Goal: Task Accomplishment & Management: Manage account settings

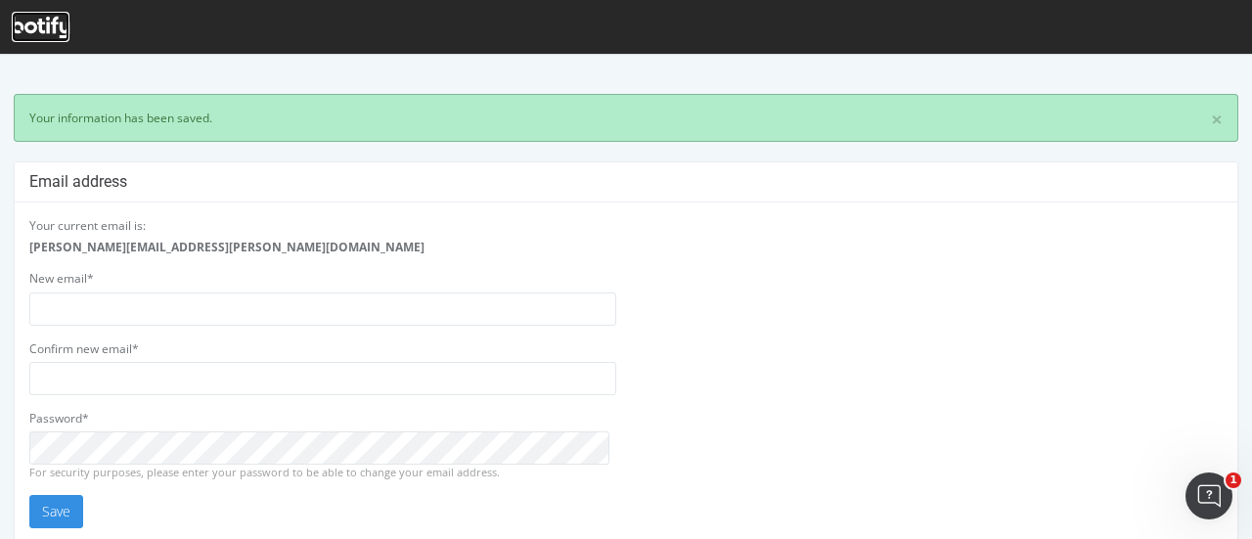
click at [41, 38] on div at bounding box center [41, 27] width 58 height 30
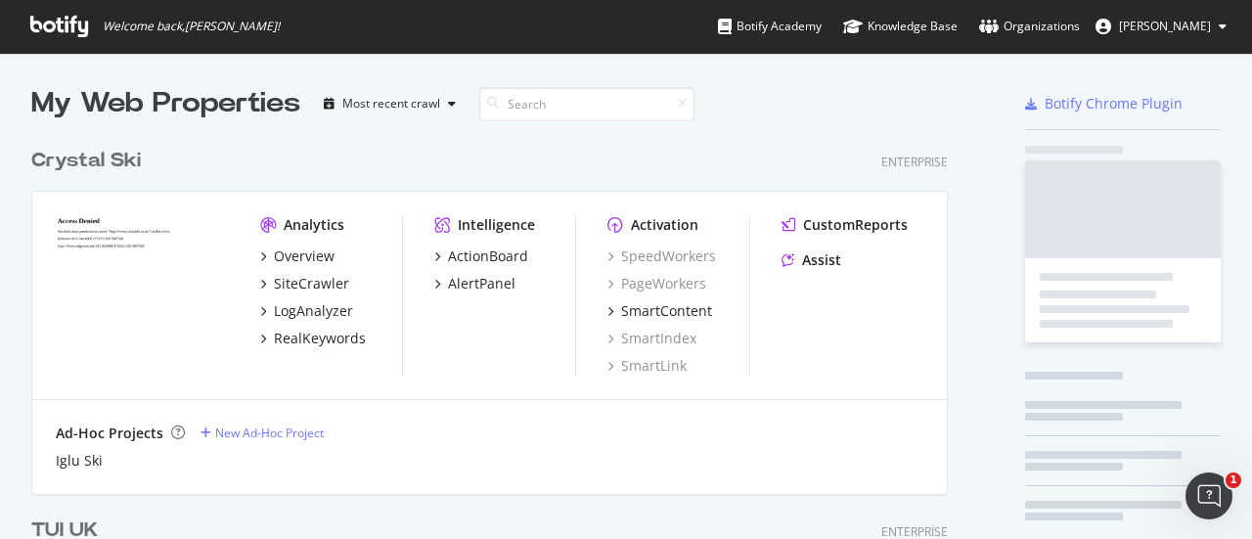
click at [1172, 21] on span "[PERSON_NAME]" at bounding box center [1165, 26] width 92 height 17
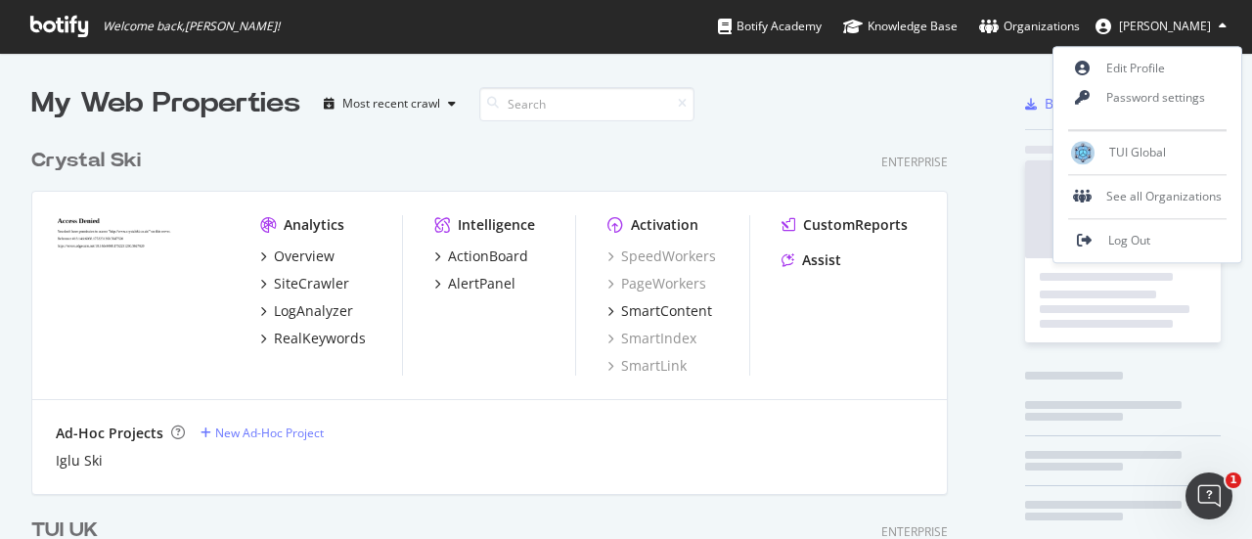
scroll to position [5245, 916]
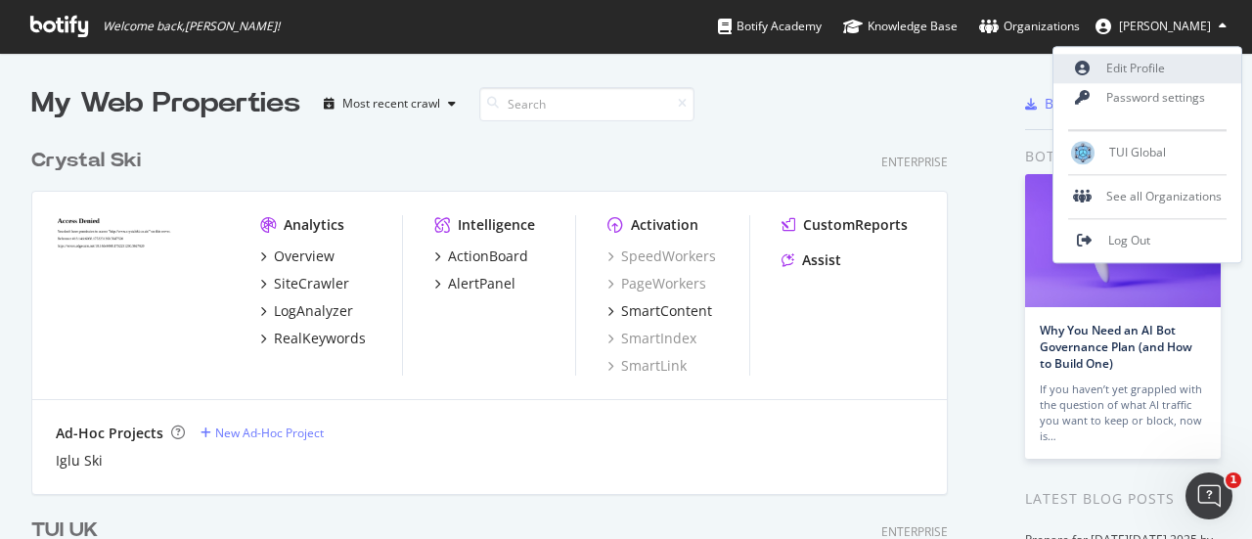
click at [1138, 71] on link "Edit Profile" at bounding box center [1147, 68] width 188 height 29
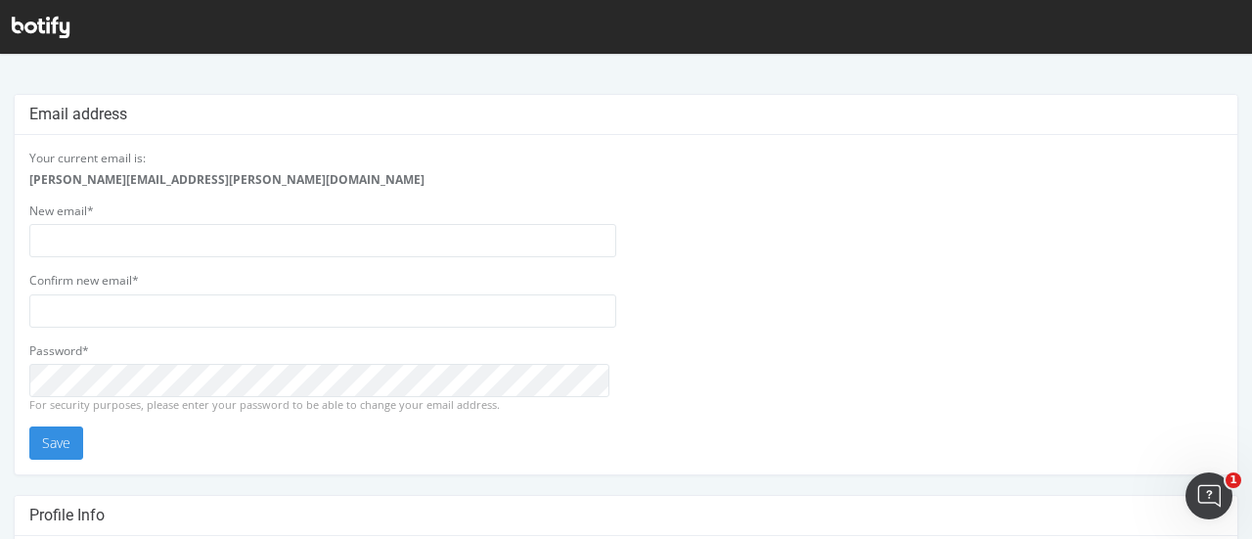
click at [172, 148] on div "Your current email is: Simone.DePalma@tui.co.uk New email* Confirm new email* P…" at bounding box center [626, 304] width 1222 height 339
type input "simonedepalma"
